Goal: Find contact information: Find contact information

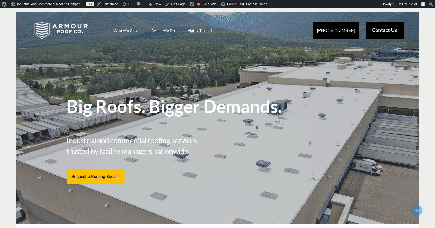
click at [375, 28] on span "Contact Us" at bounding box center [384, 30] width 25 height 5
